Goal: Transaction & Acquisition: Purchase product/service

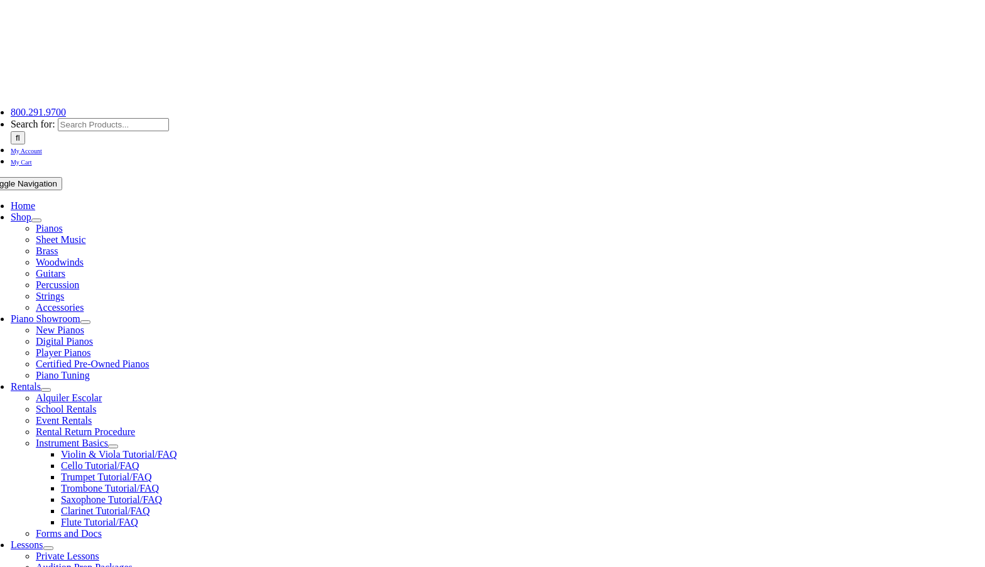
scroll to position [188, 0]
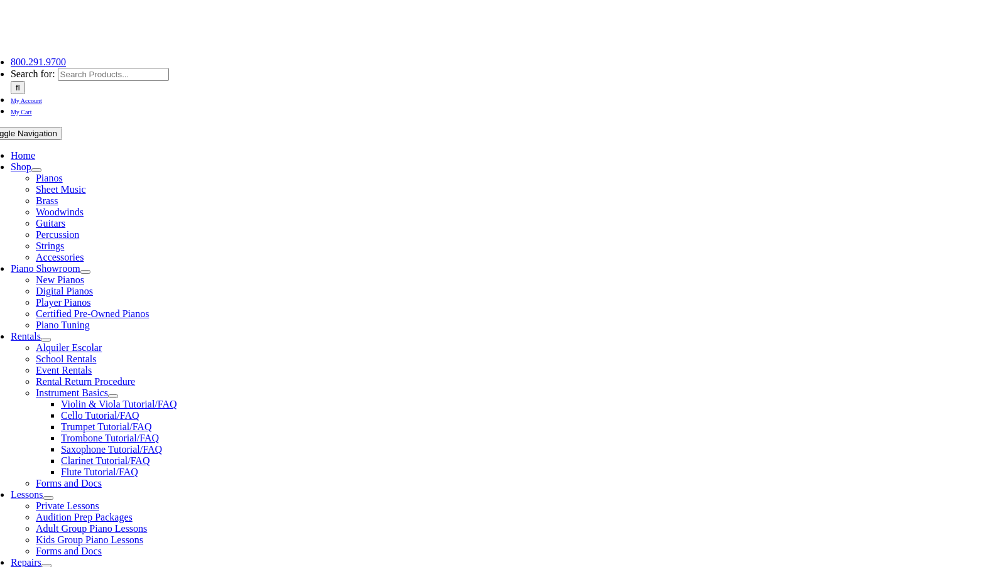
scroll to position [188, 0]
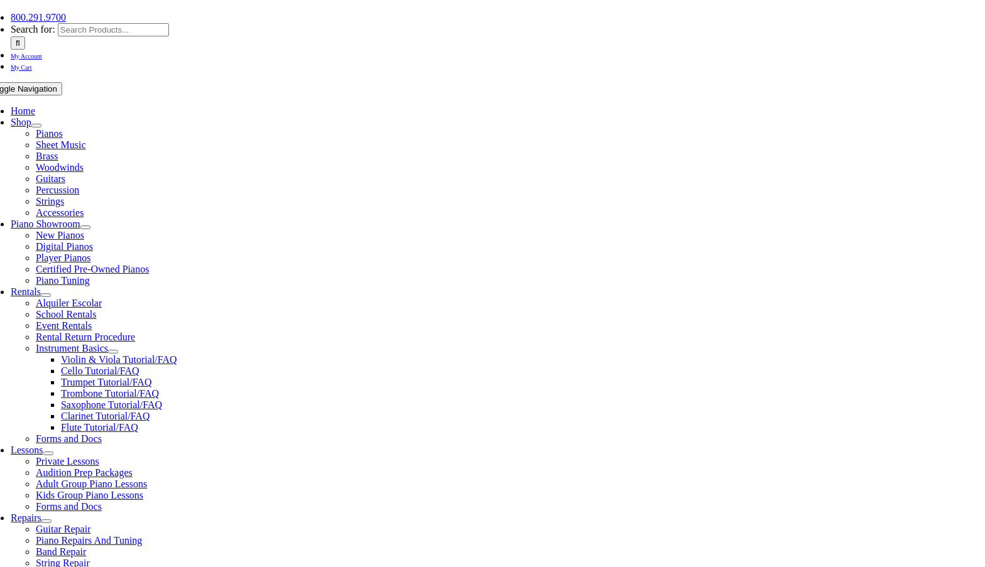
scroll to position [188, 0]
